Goal: Task Accomplishment & Management: Manage account settings

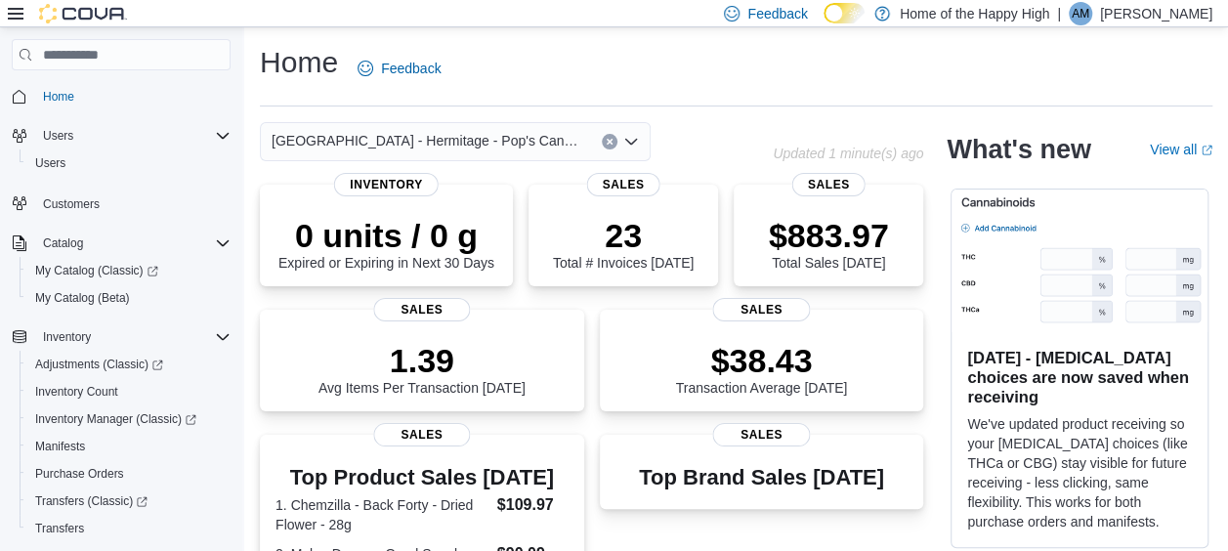
drag, startPoint x: 0, startPoint y: 0, endPoint x: 1140, endPoint y: 14, distance: 1140.1
click at [1092, 12] on div "AM" at bounding box center [1080, 13] width 23 height 23
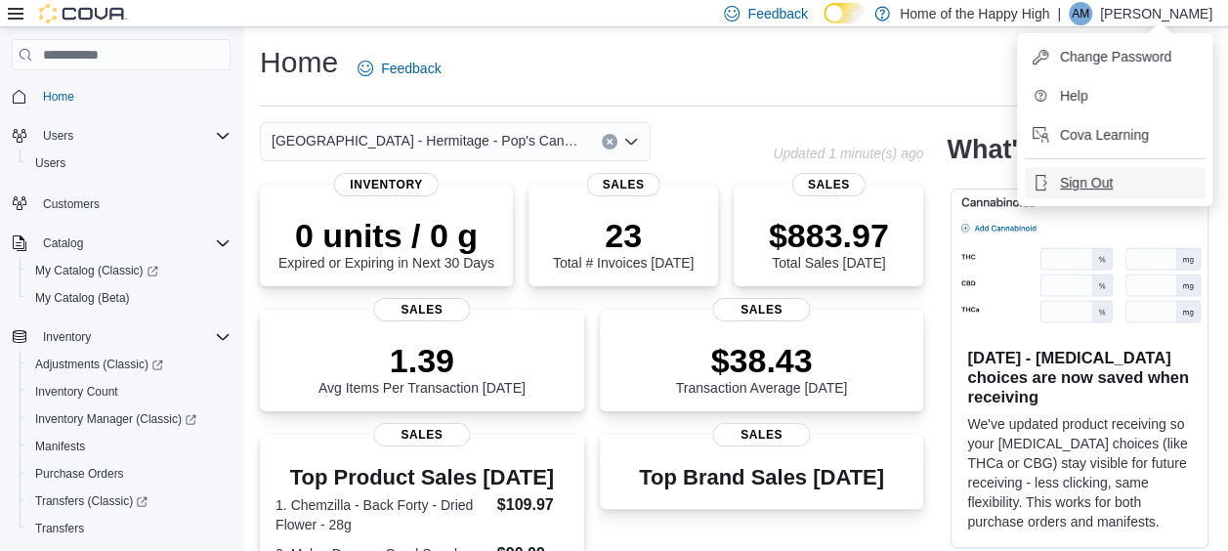
click at [1097, 188] on span "Sign Out" at bounding box center [1086, 183] width 53 height 20
